Goal: Task Accomplishment & Management: Manage account settings

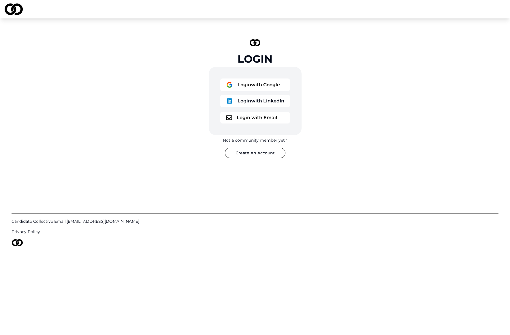
click at [23, 101] on div "Login Login with Google Login with LinkedIn Login with Email Not a community me…" at bounding box center [255, 98] width 510 height 160
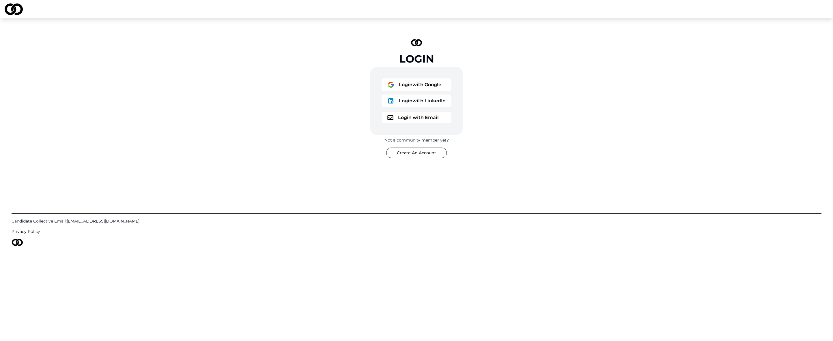
click at [415, 80] on button "Login with Google" at bounding box center [416, 84] width 70 height 13
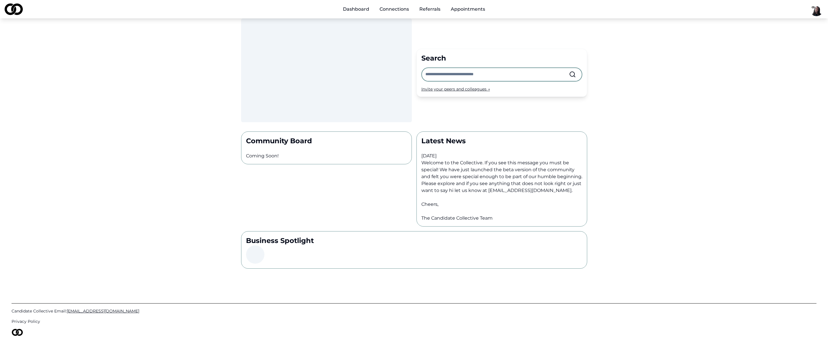
click at [458, 74] on input "text" at bounding box center [498, 74] width 144 height 13
type input "*******"
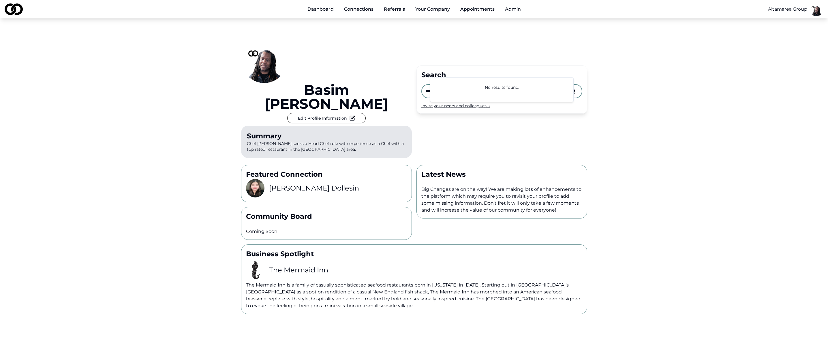
click at [456, 85] on input "*******" at bounding box center [498, 91] width 144 height 13
click at [663, 94] on div "[PERSON_NAME] Edit Profile Information Summary Chef [PERSON_NAME] seeks a Head …" at bounding box center [414, 166] width 828 height 296
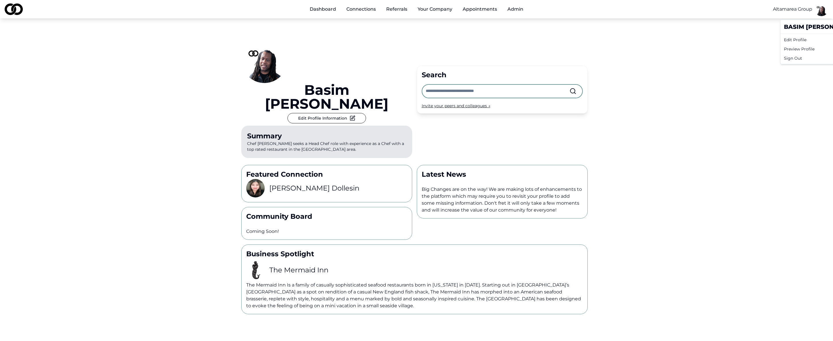
click at [814, 11] on html "Dashboard Connections Referrals Your Company Appointments Admin Altamarea Group…" at bounding box center [416, 170] width 833 height 341
click at [794, 40] on div "Edit Profile" at bounding box center [820, 39] width 78 height 9
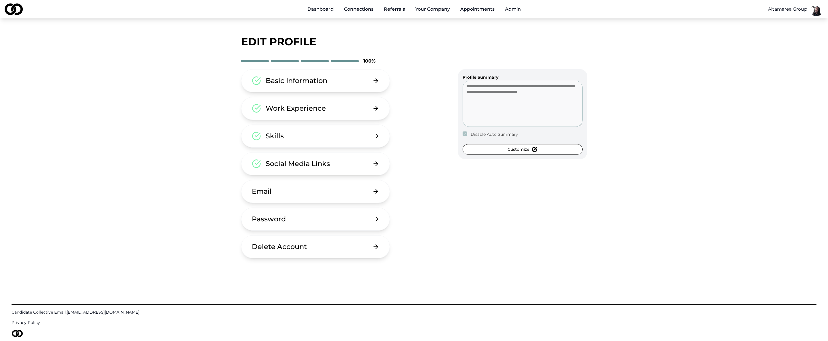
click at [326, 85] on button "Basic Information" at bounding box center [315, 80] width 149 height 23
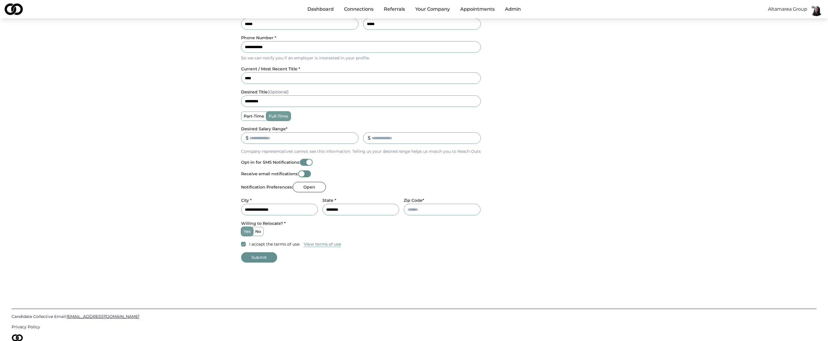
scroll to position [154, 0]
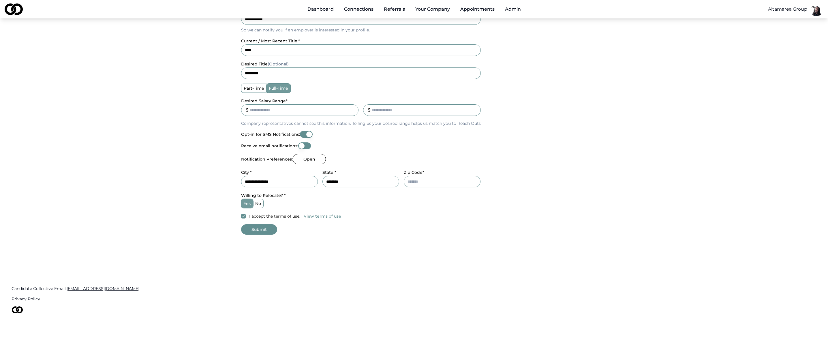
click at [260, 227] on button "Submit" at bounding box center [259, 230] width 36 height 10
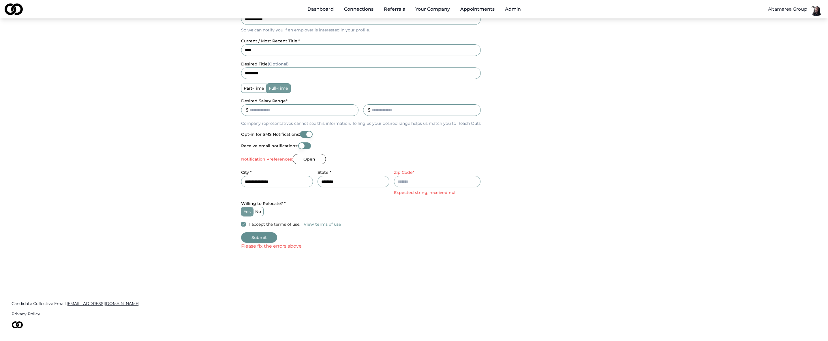
click at [302, 133] on button "Opt-in for SMS Notifications:" at bounding box center [306, 134] width 13 height 7
click at [265, 235] on button "Submit" at bounding box center [259, 238] width 36 height 10
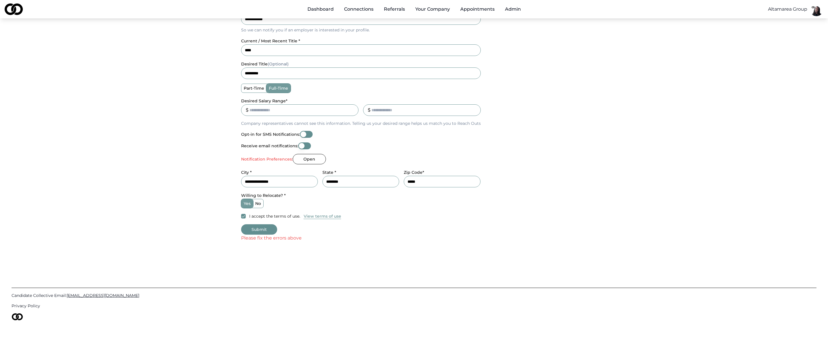
type input "*****"
click at [428, 220] on form "**********" at bounding box center [414, 88] width 346 height 308
click at [247, 229] on button "Submit" at bounding box center [259, 230] width 36 height 10
click at [257, 227] on button "Submit" at bounding box center [259, 230] width 36 height 10
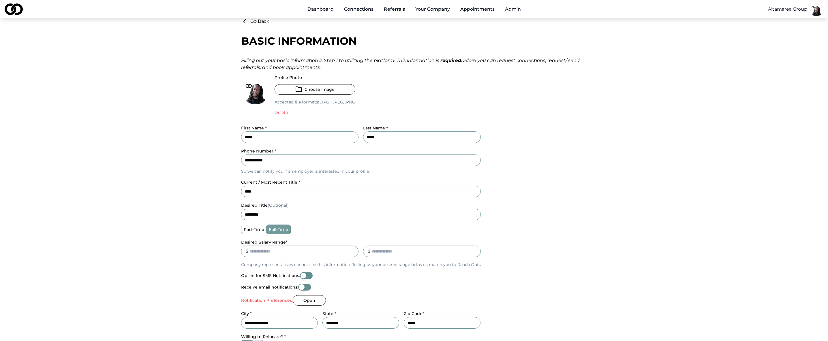
scroll to position [0, 0]
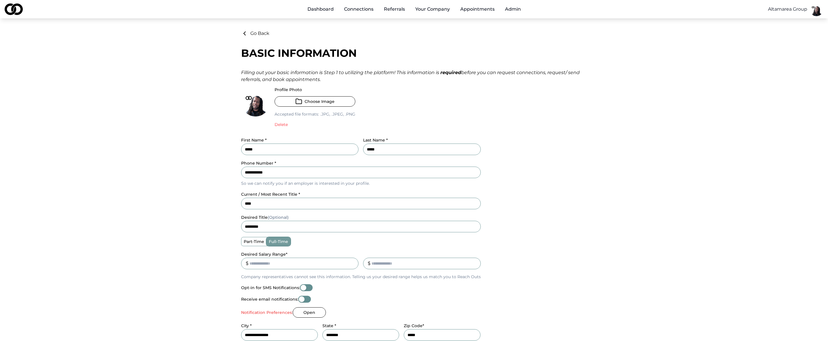
click at [260, 33] on button "Go Back" at bounding box center [255, 33] width 28 height 7
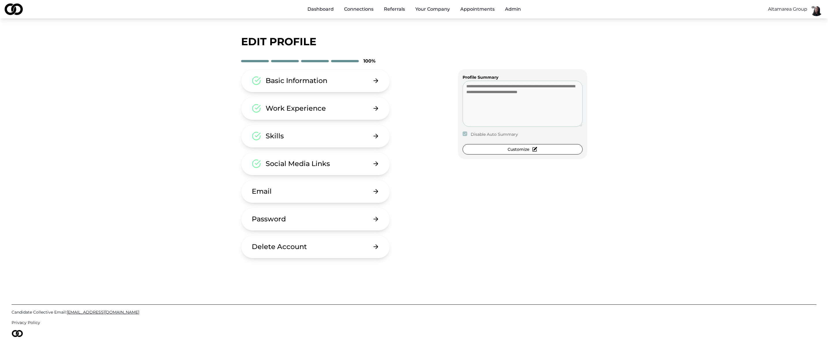
click at [302, 80] on div "Basic Information" at bounding box center [297, 80] width 62 height 9
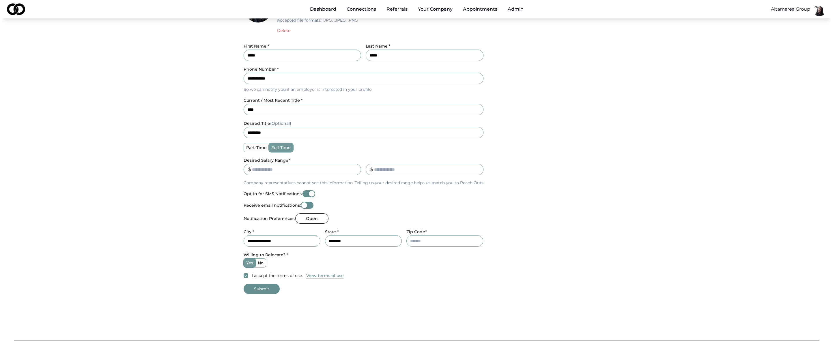
scroll to position [154, 0]
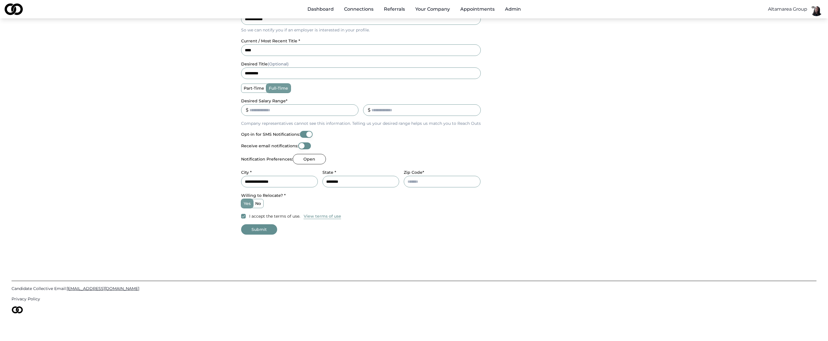
click at [305, 137] on button "Opt-in for SMS Notifications:" at bounding box center [306, 134] width 13 height 7
click at [411, 184] on input "Zip Code*" at bounding box center [442, 182] width 77 height 12
type input "*****"
click at [259, 229] on button "Submit" at bounding box center [259, 230] width 36 height 10
click at [310, 161] on button "Open" at bounding box center [309, 159] width 33 height 10
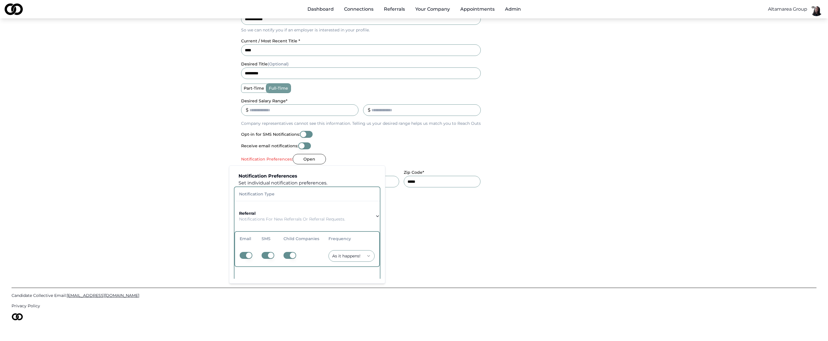
click at [246, 257] on button "button" at bounding box center [246, 255] width 13 height 7
click at [266, 259] on button "button" at bounding box center [268, 255] width 13 height 7
drag, startPoint x: 281, startPoint y: 256, endPoint x: 285, endPoint y: 255, distance: 3.8
click at [282, 256] on td at bounding box center [301, 256] width 45 height 21
click at [287, 257] on button "button" at bounding box center [290, 255] width 13 height 7
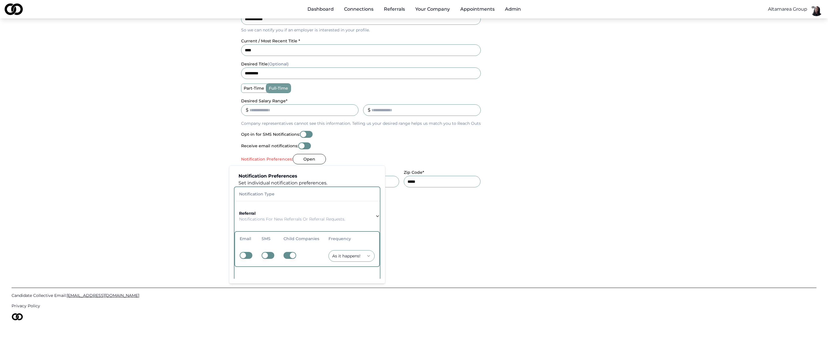
click at [288, 254] on button "button" at bounding box center [290, 255] width 13 height 7
click at [484, 238] on div "Please fix the errors above" at bounding box center [414, 238] width 346 height 7
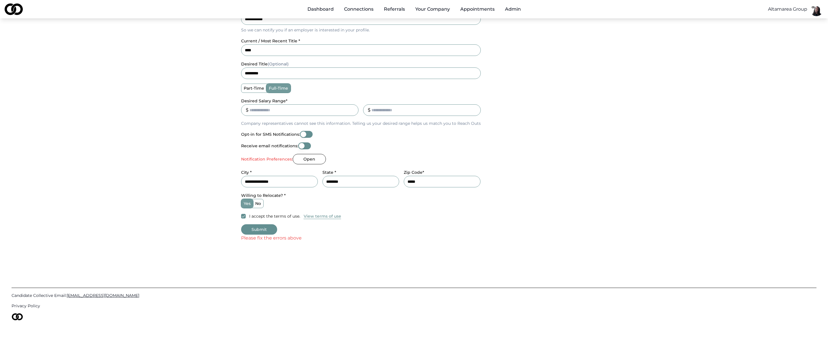
click at [269, 232] on button "Submit" at bounding box center [259, 230] width 36 height 10
click at [304, 160] on button "Open" at bounding box center [309, 159] width 33 height 10
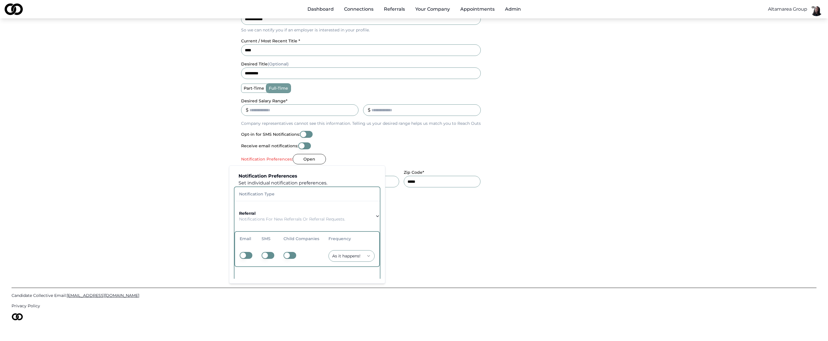
drag, startPoint x: 248, startPoint y: 255, endPoint x: 252, endPoint y: 255, distance: 4.1
click at [248, 255] on button "button" at bounding box center [246, 255] width 13 height 7
click at [274, 255] on button "button" at bounding box center [268, 255] width 13 height 7
click at [289, 255] on button "button" at bounding box center [290, 255] width 13 height 7
drag, startPoint x: 427, startPoint y: 251, endPoint x: 396, endPoint y: 202, distance: 57.8
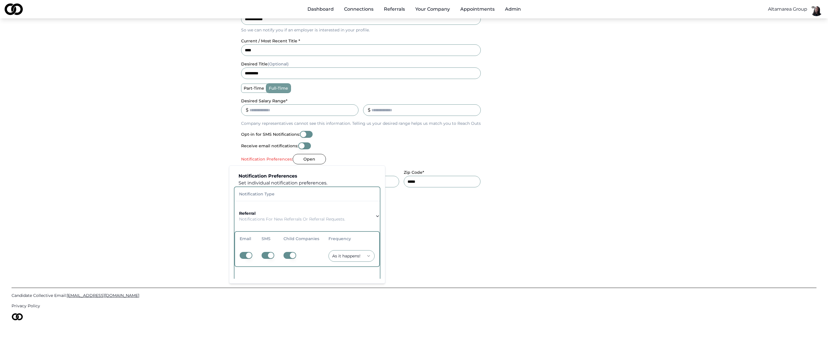
click at [427, 188] on html "**********" at bounding box center [414, 16] width 828 height 341
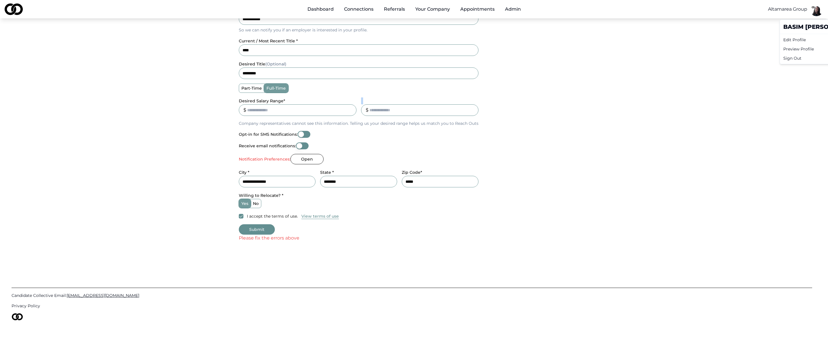
click at [816, 11] on html "**********" at bounding box center [414, 16] width 828 height 341
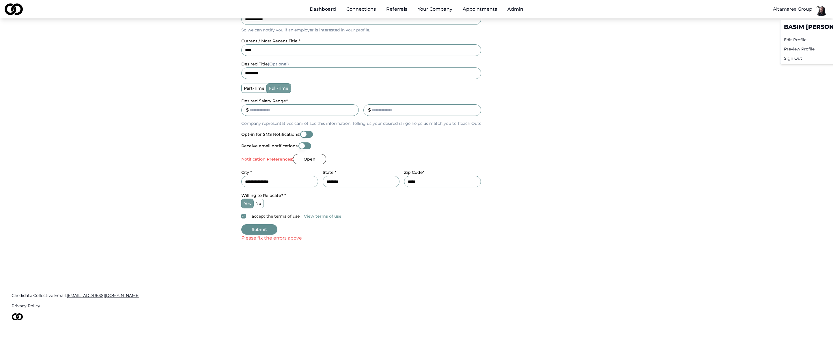
click at [786, 10] on html "**********" at bounding box center [416, 16] width 833 height 341
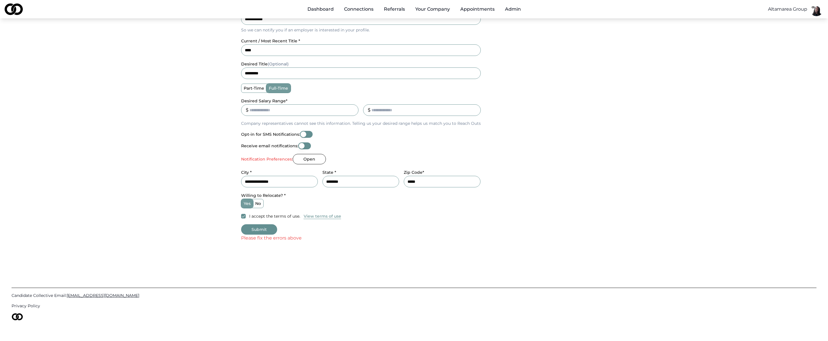
click at [786, 10] on html "**********" at bounding box center [414, 16] width 828 height 341
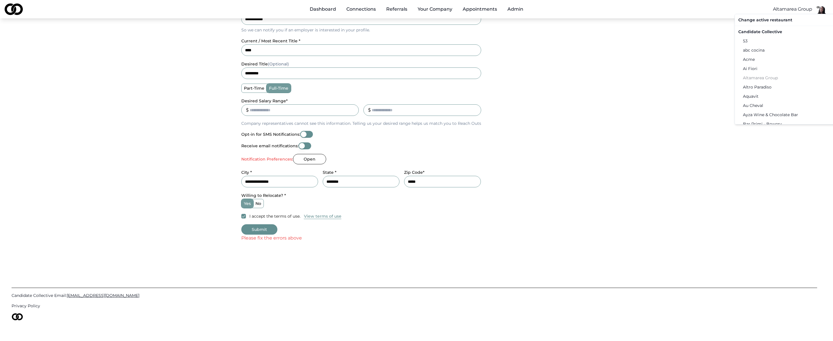
click at [768, 31] on div "Candidate Collective" at bounding box center [795, 31] width 119 height 9
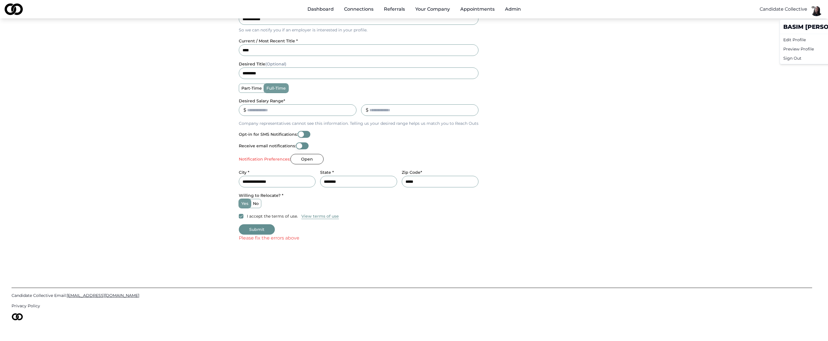
click at [819, 11] on html "**********" at bounding box center [414, 16] width 828 height 341
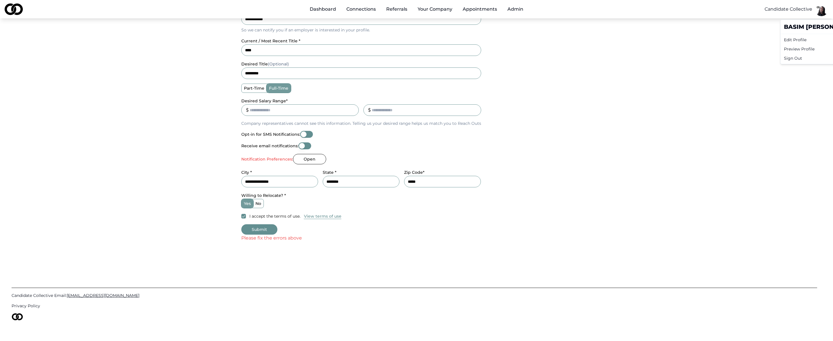
click at [798, 40] on div "Edit Profile" at bounding box center [820, 39] width 78 height 9
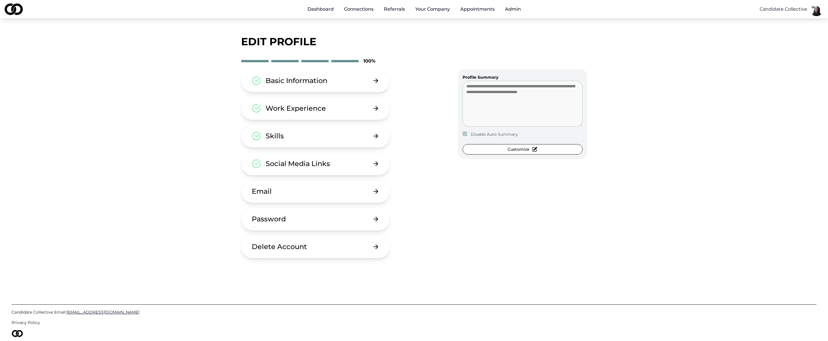
click at [316, 81] on div "Basic Information" at bounding box center [297, 80] width 62 height 9
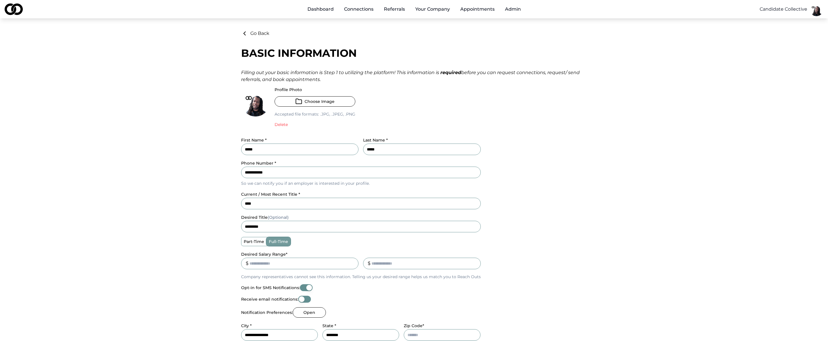
click at [323, 8] on link "Dashboard" at bounding box center [320, 9] width 35 height 12
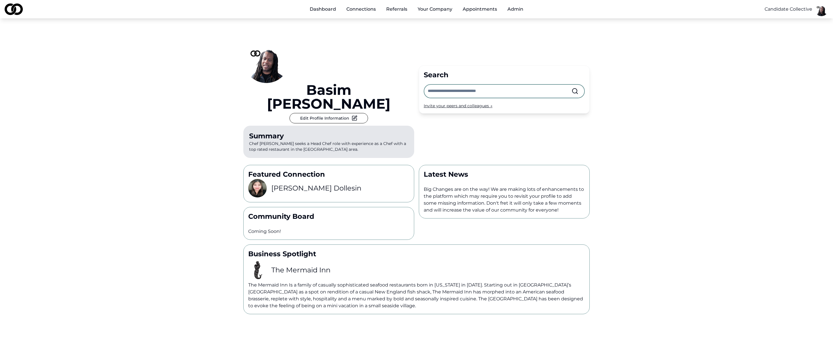
click at [823, 12] on html "Dashboard Connections Referrals Your Company Appointments Admin Candidate Colle…" at bounding box center [416, 170] width 833 height 341
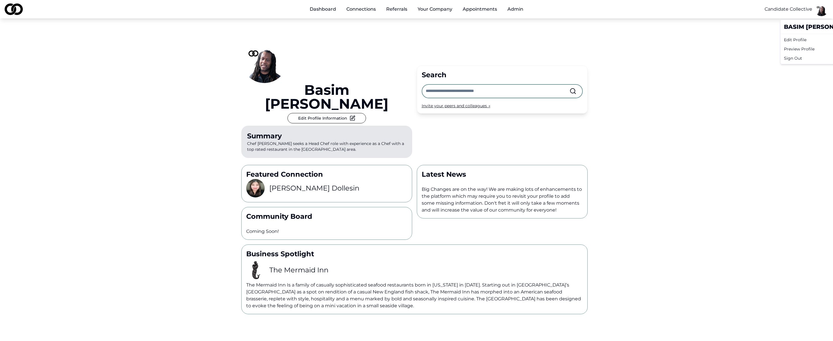
click at [801, 39] on div "Edit Profile" at bounding box center [820, 39] width 78 height 9
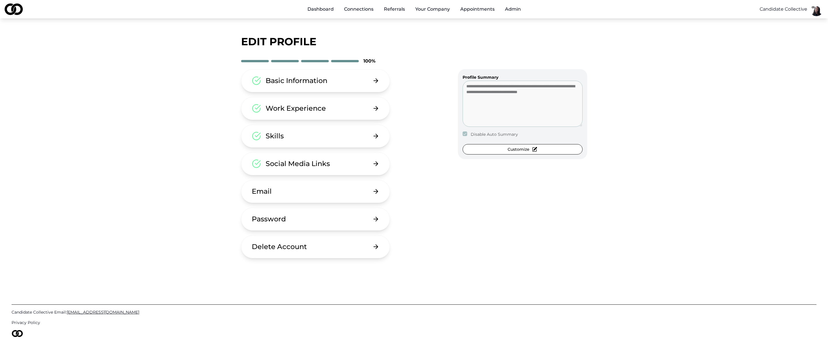
click at [311, 83] on div "Basic Information" at bounding box center [297, 80] width 62 height 9
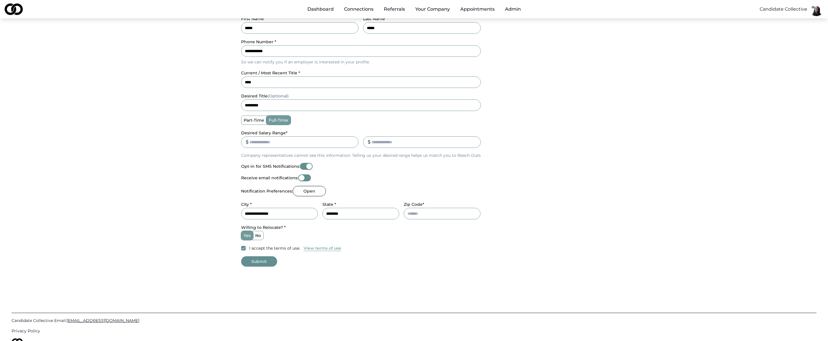
scroll to position [154, 0]
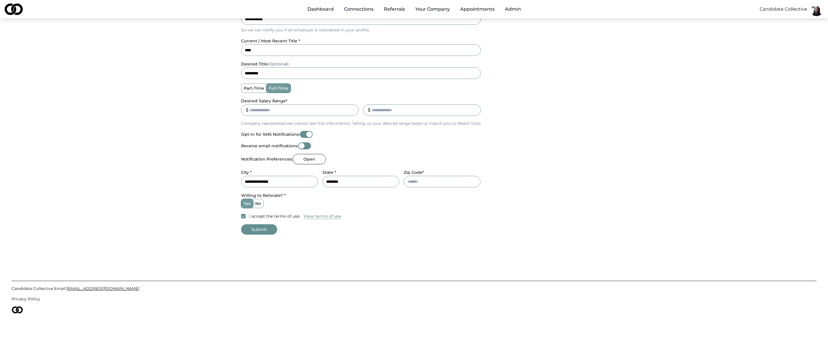
click at [316, 161] on button "Open" at bounding box center [309, 159] width 33 height 10
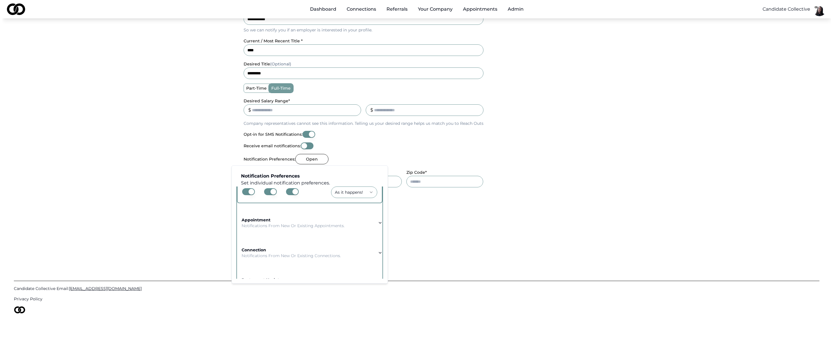
scroll to position [76, 0]
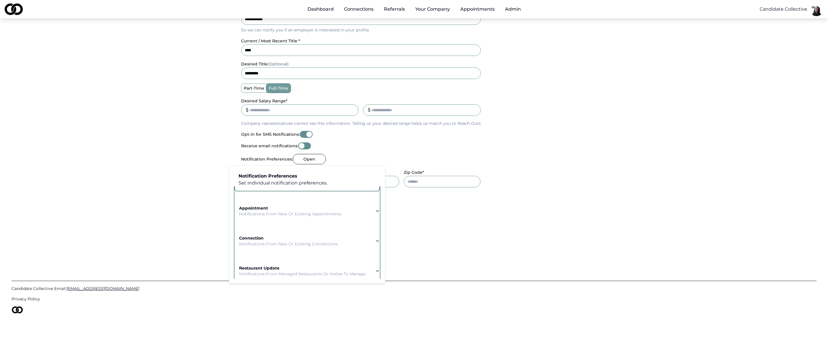
click at [280, 218] on td "appointment Notifications from new or existing appointments." at bounding box center [291, 211] width 112 height 21
click at [243, 209] on button "button" at bounding box center [246, 210] width 13 height 7
drag, startPoint x: 264, startPoint y: 212, endPoint x: 271, endPoint y: 211, distance: 6.7
click at [264, 212] on button "button" at bounding box center [268, 210] width 13 height 7
click at [287, 210] on button "button" at bounding box center [290, 210] width 13 height 7
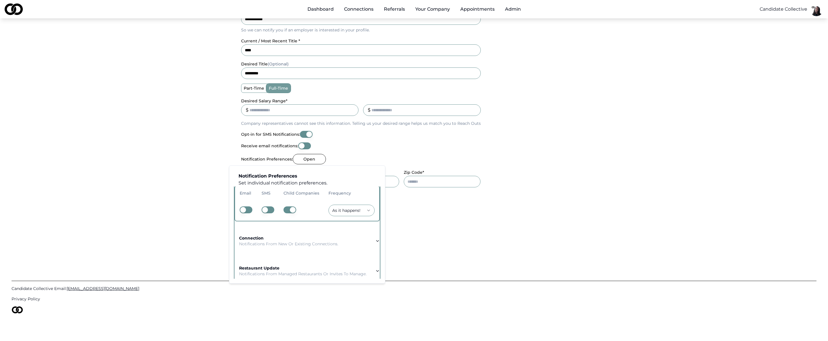
click at [286, 211] on button "button" at bounding box center [290, 210] width 13 height 7
click at [474, 188] on html "**********" at bounding box center [414, 16] width 828 height 341
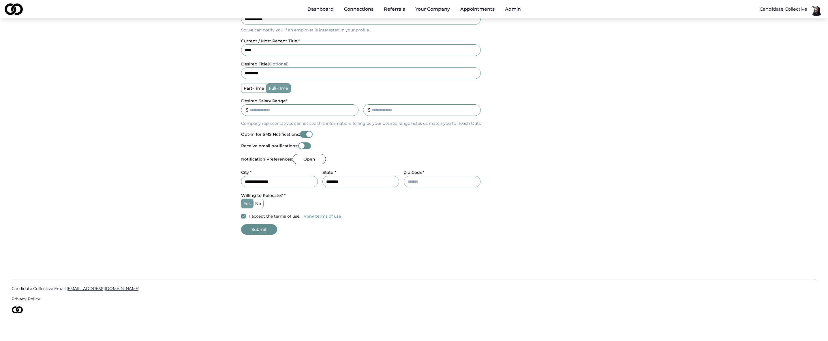
click at [262, 231] on button "Submit" at bounding box center [259, 230] width 36 height 10
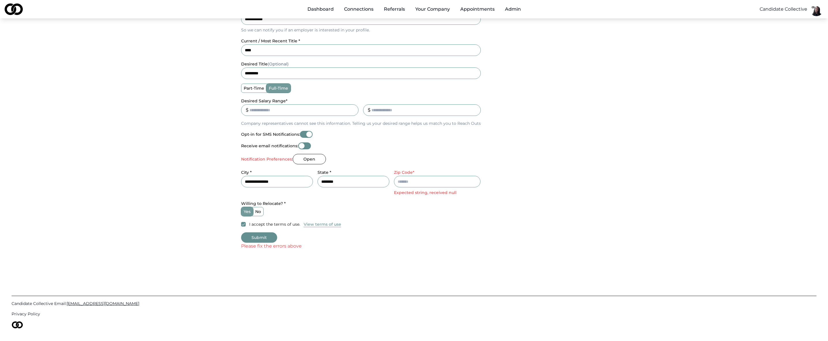
click at [819, 12] on html "**********" at bounding box center [414, 16] width 828 height 341
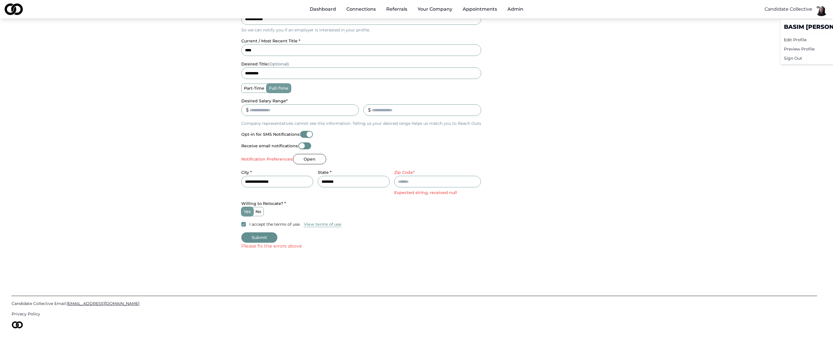
click at [803, 38] on div "Edit Profile" at bounding box center [820, 39] width 78 height 9
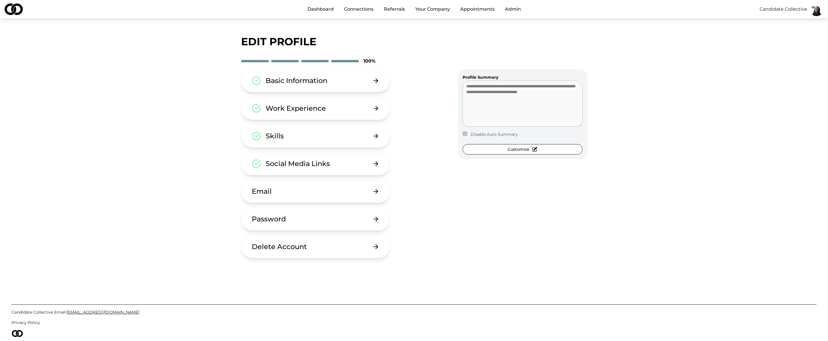
click at [311, 76] on button "Basic Information" at bounding box center [315, 80] width 149 height 23
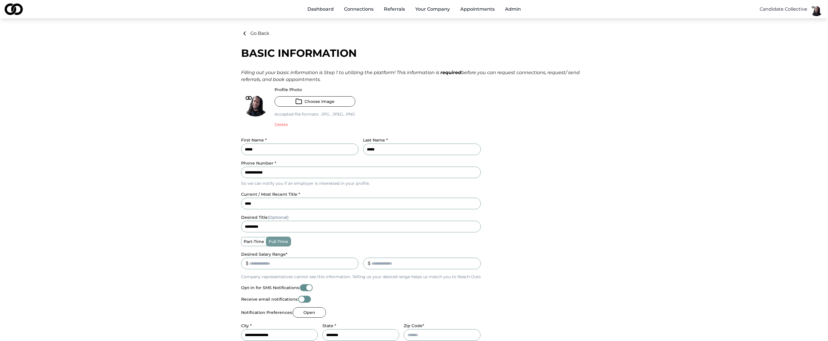
scroll to position [154, 0]
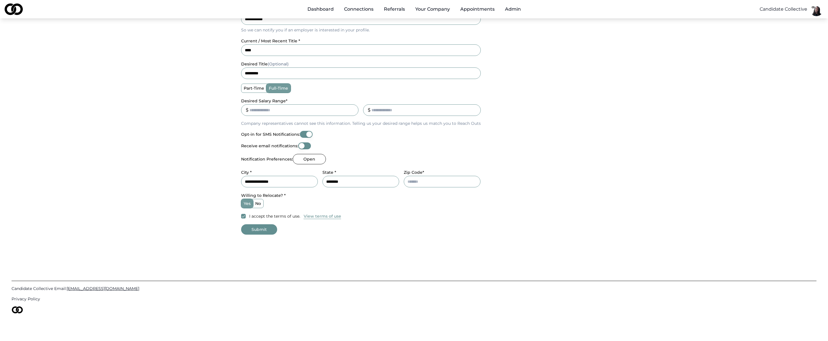
click at [317, 158] on button "Open" at bounding box center [309, 159] width 33 height 10
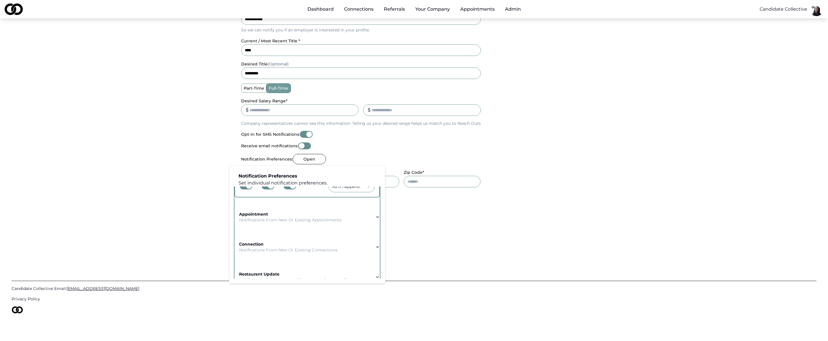
scroll to position [81, 0]
click at [268, 236] on p "Notifications from new or existing connections." at bounding box center [288, 238] width 99 height 6
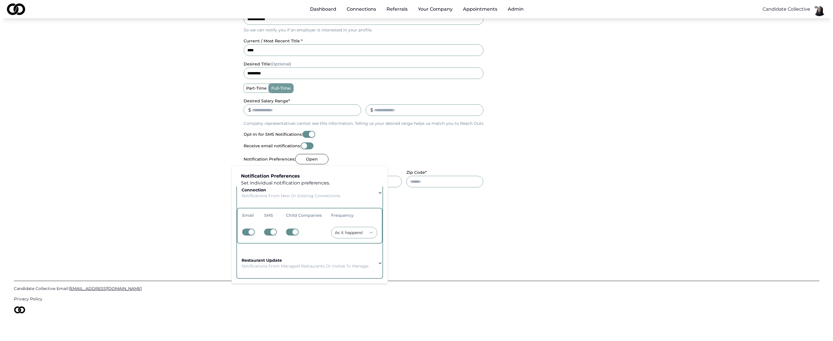
scroll to position [84, 0]
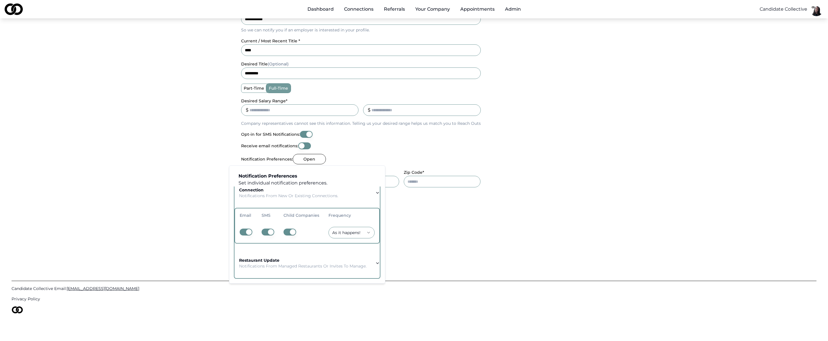
drag, startPoint x: 242, startPoint y: 230, endPoint x: 261, endPoint y: 232, distance: 19.1
click at [242, 230] on button "button" at bounding box center [246, 232] width 13 height 7
click at [268, 230] on button "button" at bounding box center [268, 232] width 13 height 7
click at [284, 230] on button "button" at bounding box center [290, 232] width 13 height 7
click at [286, 230] on button "button" at bounding box center [290, 232] width 13 height 7
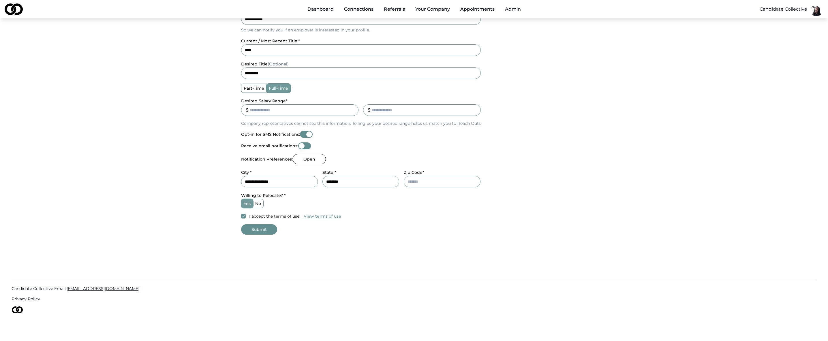
click at [472, 229] on form "**********" at bounding box center [414, 84] width 346 height 301
click at [273, 233] on button "Submit" at bounding box center [259, 230] width 36 height 10
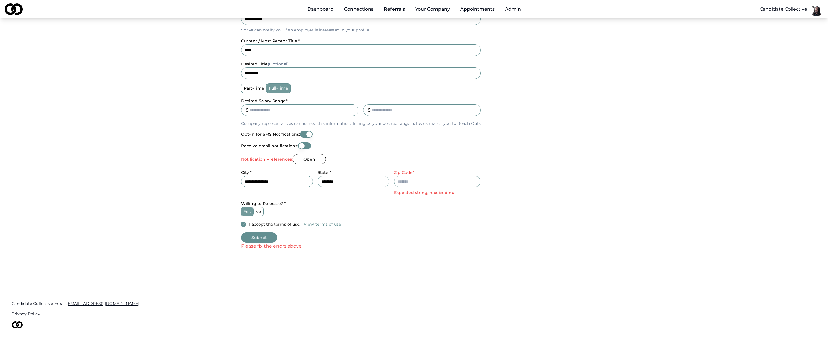
click at [817, 8] on html "**********" at bounding box center [414, 16] width 828 height 341
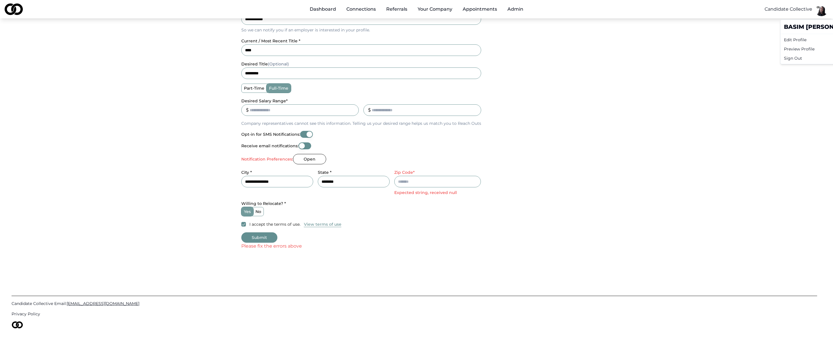
click at [802, 37] on div "Edit Profile" at bounding box center [820, 39] width 78 height 9
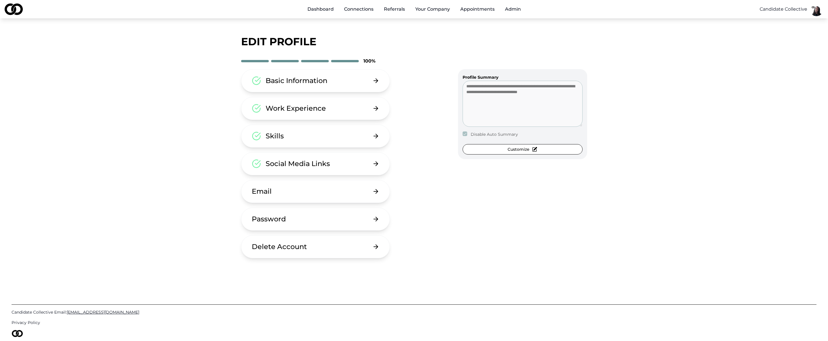
click at [353, 91] on button "Basic Information" at bounding box center [315, 80] width 149 height 23
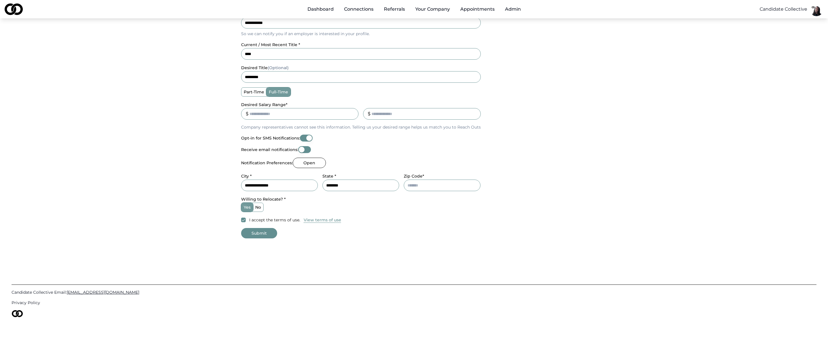
scroll to position [154, 0]
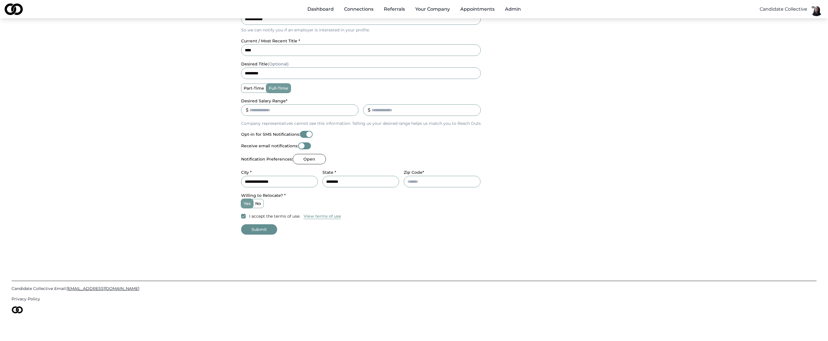
click at [306, 156] on button "Open" at bounding box center [309, 159] width 33 height 10
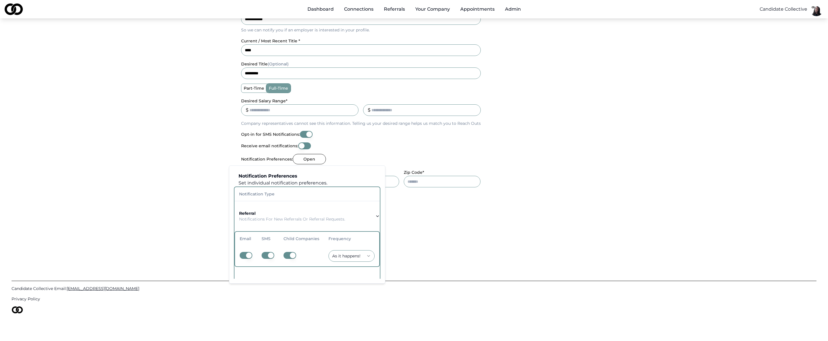
scroll to position [88, 0]
click at [266, 263] on p "Notifications from managed restaurants or invites to manage." at bounding box center [303, 266] width 128 height 6
click at [243, 259] on button "button" at bounding box center [246, 262] width 13 height 7
click at [266, 259] on button "button" at bounding box center [268, 262] width 13 height 7
click at [284, 259] on button "button" at bounding box center [290, 262] width 13 height 7
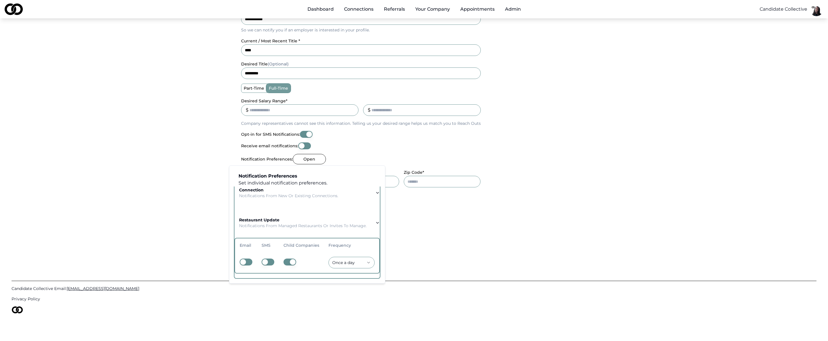
click at [286, 259] on button "button" at bounding box center [290, 262] width 13 height 7
click at [428, 248] on div "Candidate Collective Email: [EMAIL_ADDRESS][DOMAIN_NAME] Privacy Policy" at bounding box center [414, 293] width 805 height 95
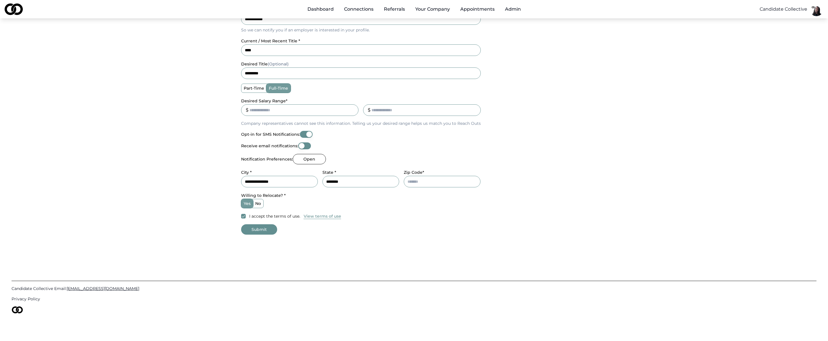
click at [265, 229] on button "Submit" at bounding box center [259, 230] width 36 height 10
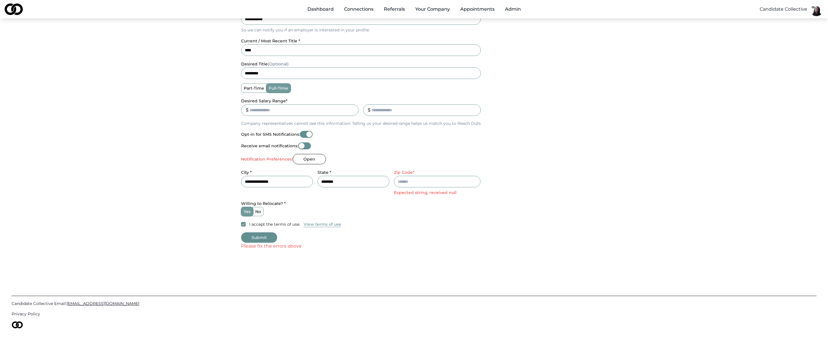
click at [311, 160] on button "Open" at bounding box center [309, 159] width 33 height 10
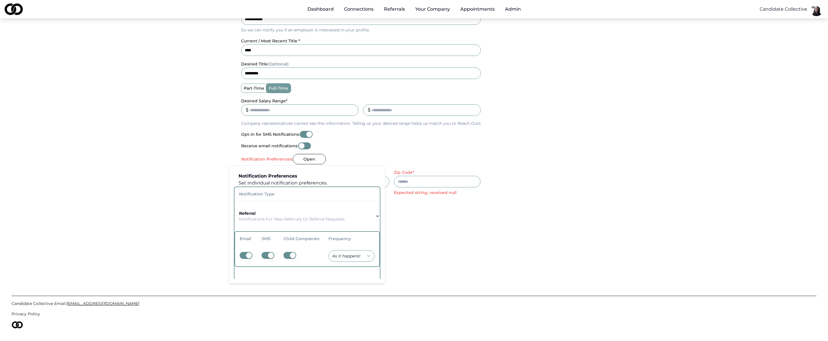
click at [240, 255] on button "button" at bounding box center [246, 255] width 13 height 7
click at [260, 256] on td at bounding box center [268, 256] width 22 height 21
click at [270, 257] on button "button" at bounding box center [268, 255] width 13 height 7
click at [291, 255] on button "button" at bounding box center [290, 255] width 13 height 7
click at [288, 257] on button "button" at bounding box center [290, 255] width 13 height 7
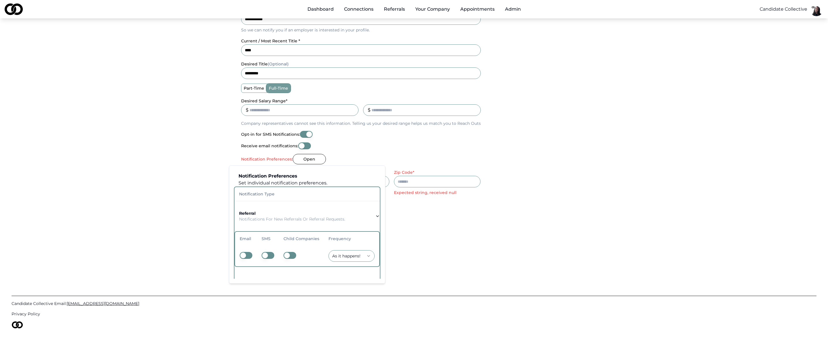
click at [459, 188] on html "**********" at bounding box center [414, 16] width 828 height 341
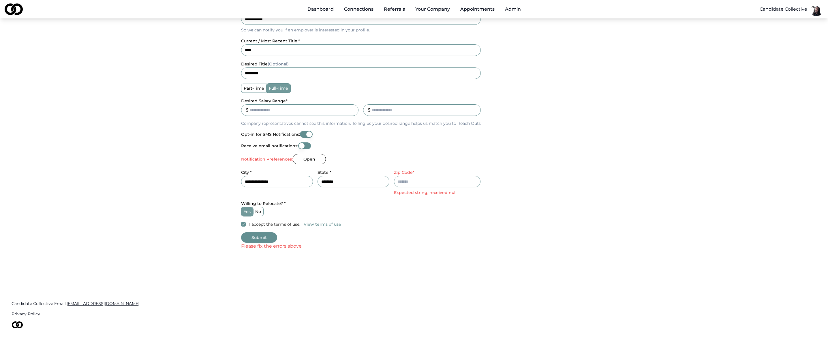
click at [433, 181] on input "Zip Code*" at bounding box center [437, 182] width 87 height 12
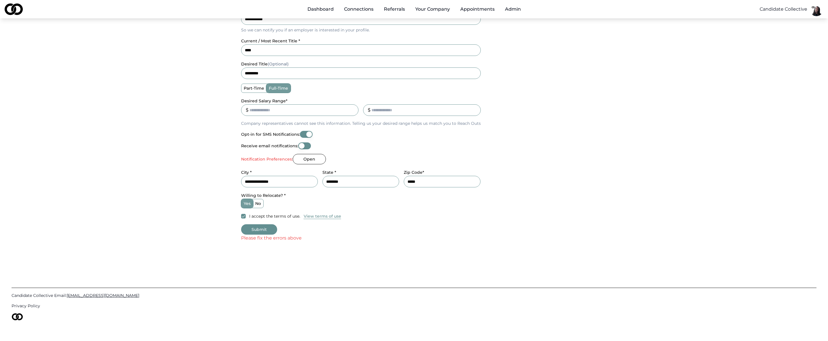
type input "*****"
click at [261, 227] on button "Submit" at bounding box center [259, 230] width 36 height 10
click at [260, 230] on button "Submit" at bounding box center [259, 230] width 36 height 10
click at [261, 229] on button "Submit" at bounding box center [259, 230] width 36 height 10
click at [306, 161] on button "Open" at bounding box center [309, 159] width 33 height 10
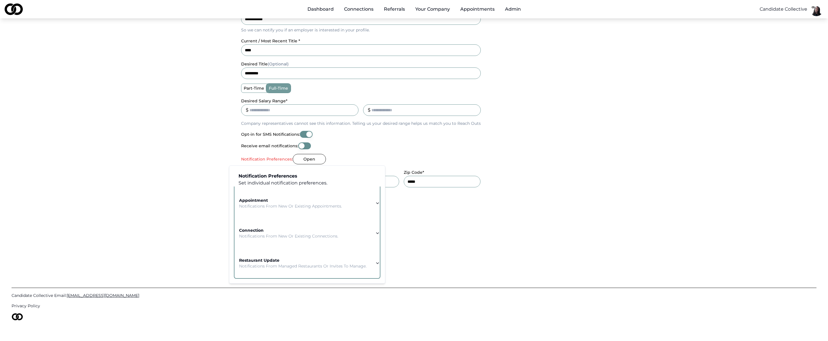
click at [258, 198] on strong "appointment" at bounding box center [253, 200] width 29 height 5
drag, startPoint x: 245, startPoint y: 234, endPoint x: 248, endPoint y: 236, distance: 3.4
click at [245, 234] on td at bounding box center [246, 239] width 22 height 21
click at [268, 237] on button "button" at bounding box center [268, 238] width 13 height 7
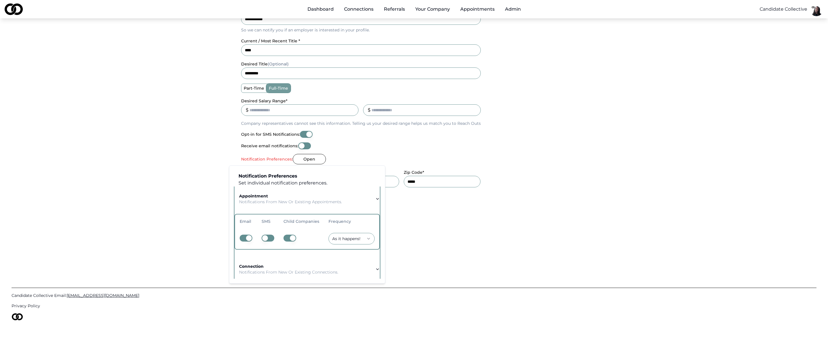
drag, startPoint x: 241, startPoint y: 236, endPoint x: 252, endPoint y: 237, distance: 11.3
click at [241, 236] on button "button" at bounding box center [246, 238] width 13 height 7
click at [287, 237] on button "button" at bounding box center [290, 238] width 13 height 7
click at [292, 241] on button "button" at bounding box center [290, 238] width 13 height 7
click at [435, 257] on div "Candidate Collective Email: [EMAIL_ADDRESS][DOMAIN_NAME] Privacy Policy" at bounding box center [414, 300] width 805 height 95
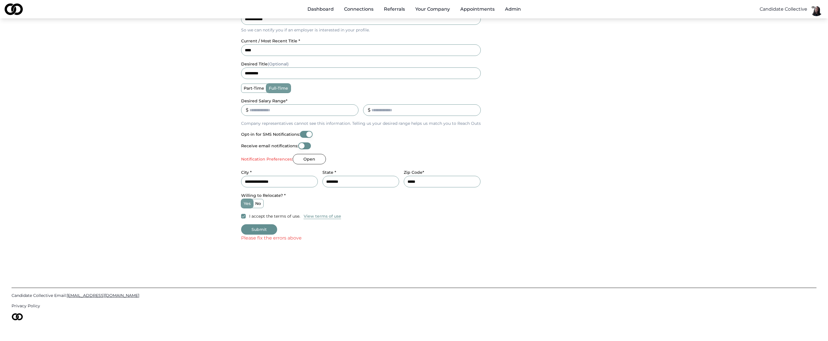
click at [261, 230] on button "Submit" at bounding box center [259, 230] width 36 height 10
click at [309, 160] on button "Open" at bounding box center [309, 159] width 33 height 10
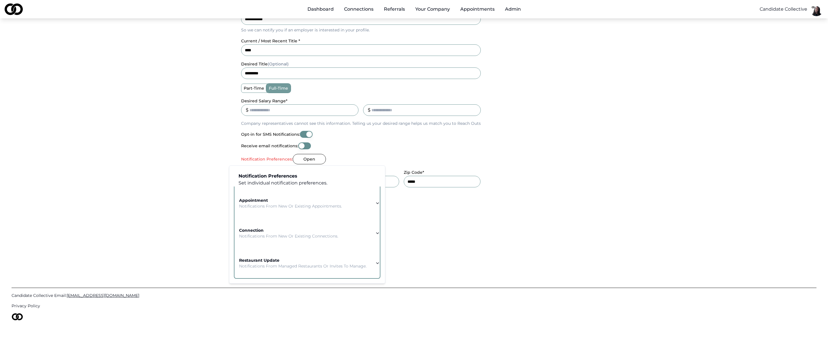
click at [256, 203] on p "Notifications from new or existing appointments." at bounding box center [290, 206] width 103 height 6
click at [263, 228] on strong "connection" at bounding box center [251, 230] width 25 height 5
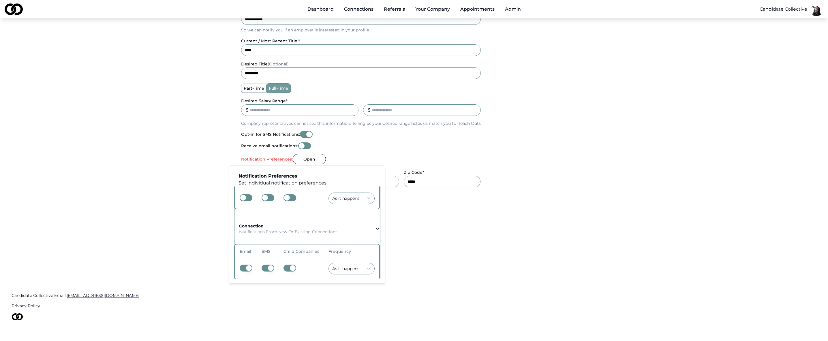
scroll to position [87, 0]
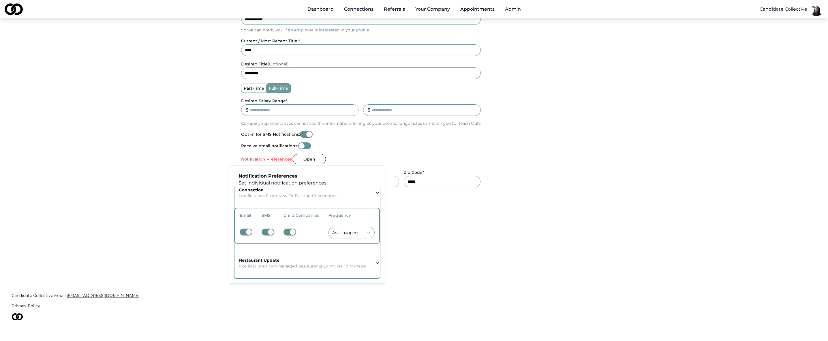
click at [244, 229] on button "button" at bounding box center [246, 232] width 13 height 7
drag, startPoint x: 265, startPoint y: 227, endPoint x: 276, endPoint y: 228, distance: 10.7
click at [266, 229] on button "button" at bounding box center [268, 232] width 13 height 7
drag, startPoint x: 289, startPoint y: 227, endPoint x: 295, endPoint y: 229, distance: 5.9
click at [289, 229] on button "button" at bounding box center [290, 232] width 13 height 7
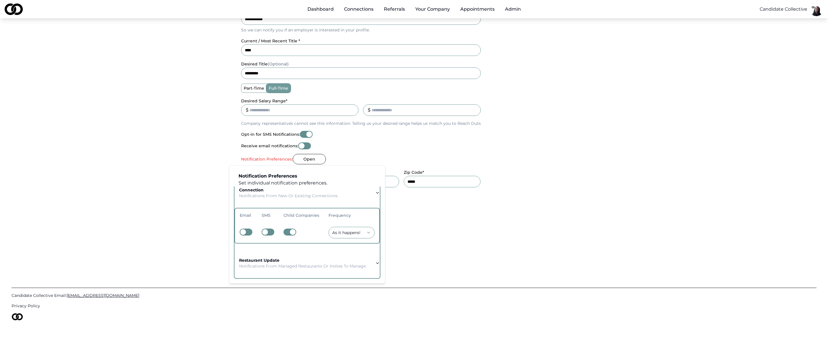
click at [288, 231] on button "button" at bounding box center [290, 232] width 13 height 7
click at [437, 237] on div "Please fix the errors above" at bounding box center [414, 238] width 346 height 7
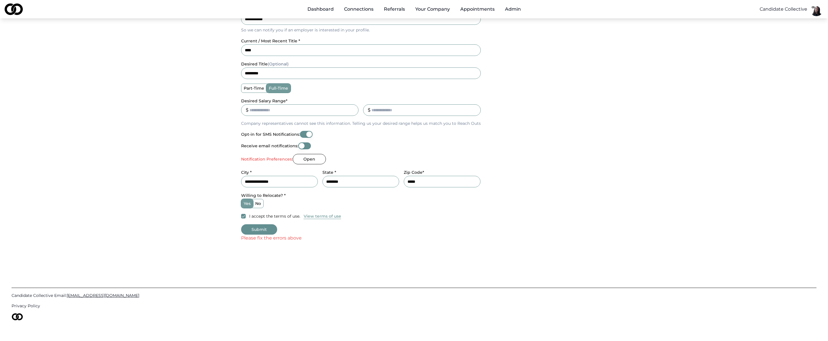
click at [265, 232] on button "Submit" at bounding box center [259, 230] width 36 height 10
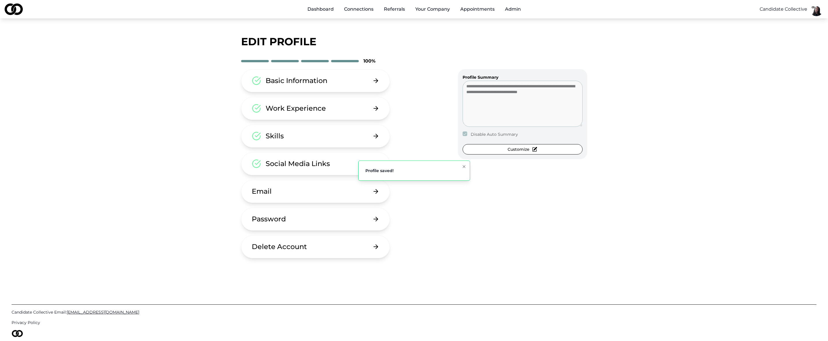
click at [325, 78] on div "Basic Information" at bounding box center [297, 80] width 62 height 9
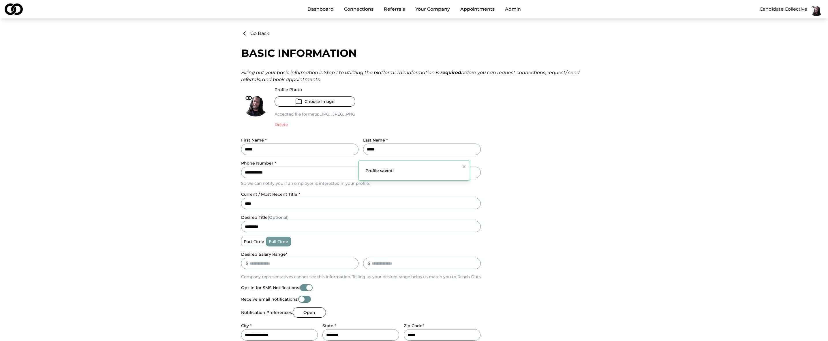
scroll to position [154, 0]
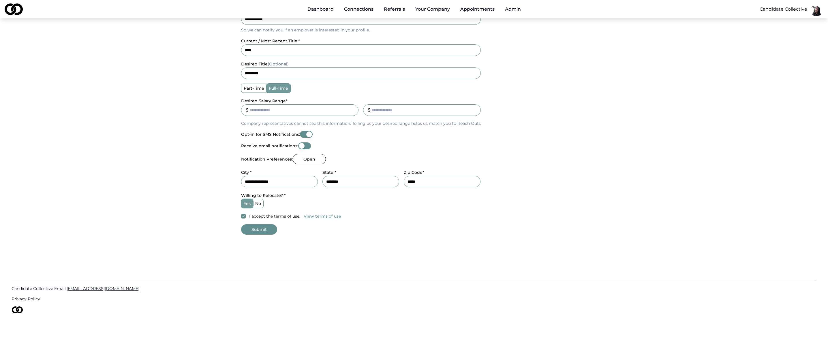
click at [306, 160] on button "Open" at bounding box center [309, 159] width 33 height 10
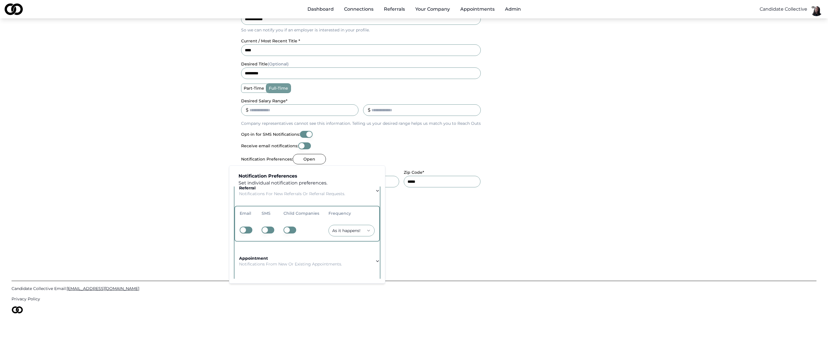
scroll to position [48, 0]
click at [248, 209] on button "button" at bounding box center [246, 208] width 13 height 7
click at [273, 210] on button "button" at bounding box center [268, 208] width 13 height 7
click at [292, 208] on button "button" at bounding box center [290, 208] width 13 height 7
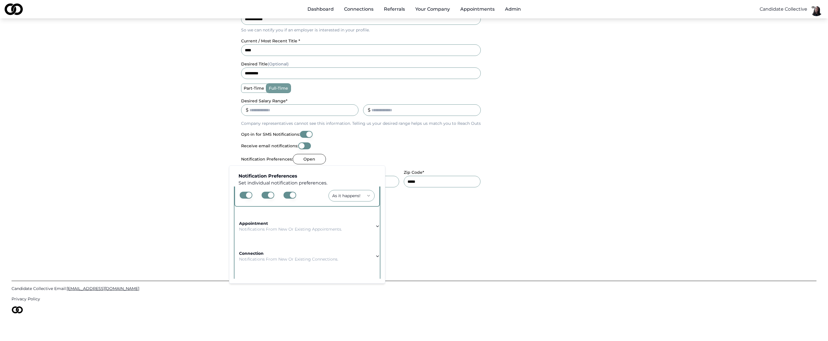
click at [268, 228] on p "Notifications from new or existing appointments." at bounding box center [290, 230] width 103 height 6
drag, startPoint x: 249, startPoint y: 228, endPoint x: 252, endPoint y: 227, distance: 3.0
click at [249, 228] on button "button" at bounding box center [246, 225] width 13 height 7
drag, startPoint x: 270, startPoint y: 225, endPoint x: 279, endPoint y: 226, distance: 8.7
click at [270, 225] on button "button" at bounding box center [268, 225] width 13 height 7
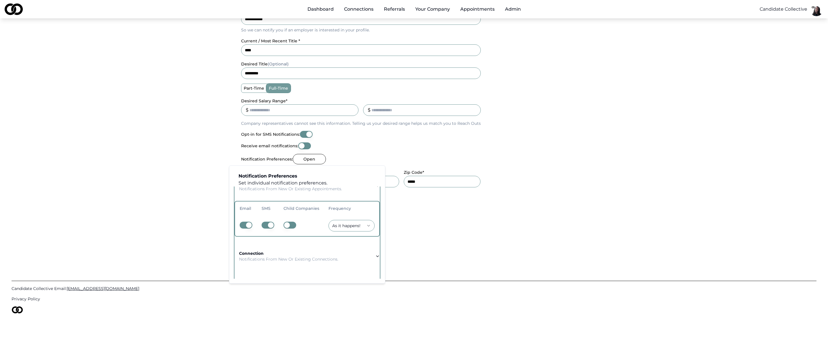
click at [291, 227] on button "button" at bounding box center [290, 225] width 13 height 7
click at [268, 233] on p "Notifications from new or existing connections." at bounding box center [288, 236] width 99 height 6
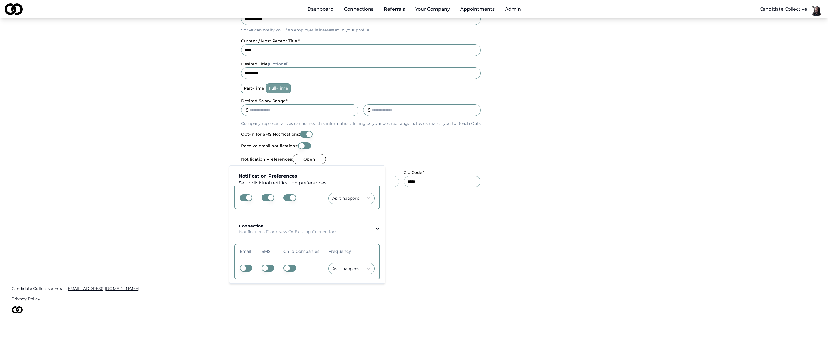
scroll to position [87, 0]
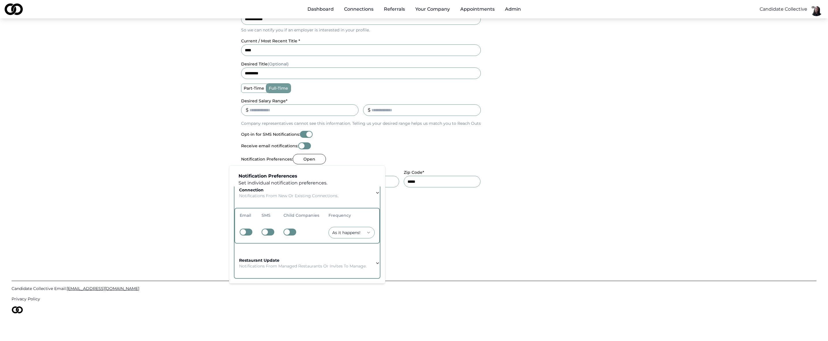
click at [249, 230] on button "button" at bounding box center [246, 232] width 13 height 7
drag, startPoint x: 271, startPoint y: 228, endPoint x: 286, endPoint y: 228, distance: 15.0
click at [271, 229] on button "button" at bounding box center [268, 232] width 13 height 7
click at [292, 229] on button "button" at bounding box center [290, 232] width 13 height 7
click at [261, 258] on strong "restaurant update" at bounding box center [259, 260] width 40 height 5
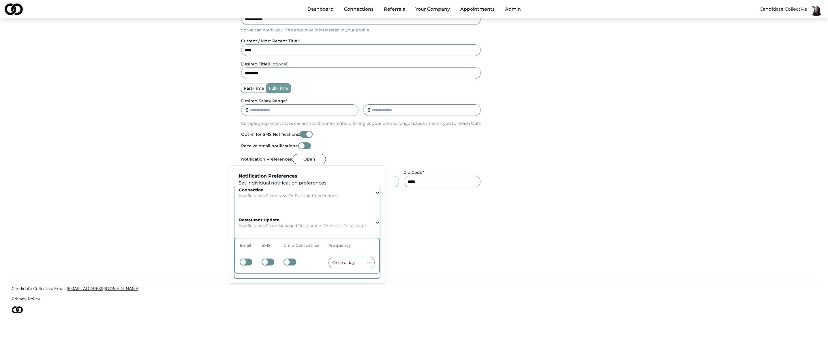
scroll to position [88, 0]
click at [249, 259] on button "button" at bounding box center [246, 262] width 13 height 7
click at [268, 259] on button "button" at bounding box center [268, 262] width 13 height 7
click at [289, 259] on button "button" at bounding box center [290, 262] width 13 height 7
click at [426, 188] on html "**********" at bounding box center [414, 16] width 828 height 341
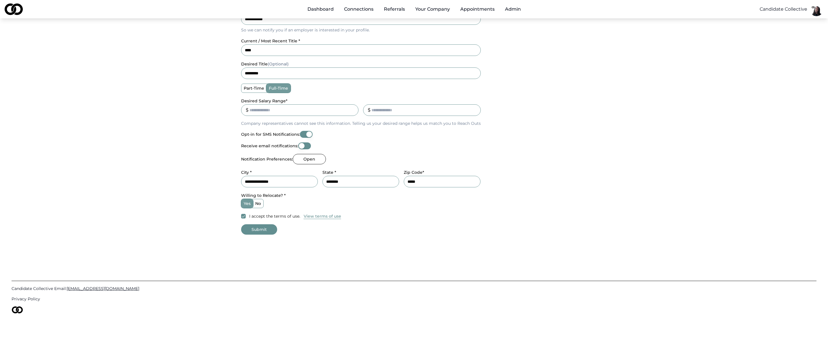
click at [267, 231] on button "Submit" at bounding box center [259, 230] width 36 height 10
